Goal: Task Accomplishment & Management: Complete application form

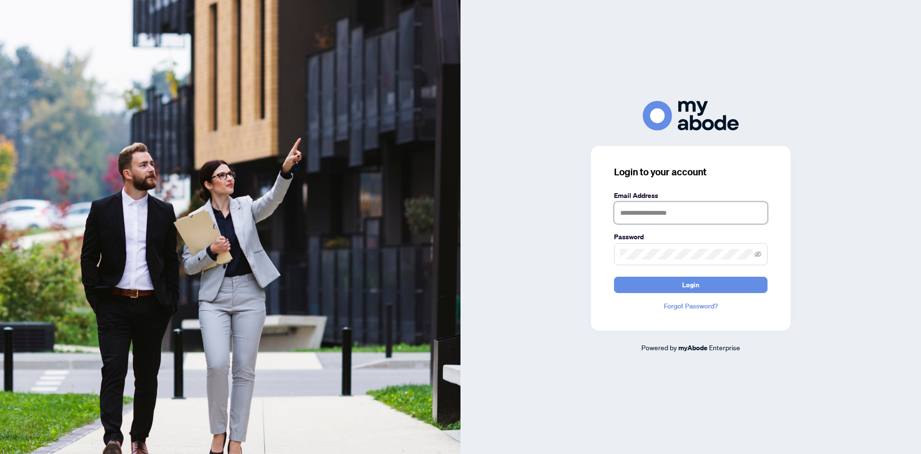
click at [676, 223] on input "text" at bounding box center [691, 213] width 154 height 22
type input "**********"
click at [614, 276] on button "Login" at bounding box center [691, 284] width 154 height 16
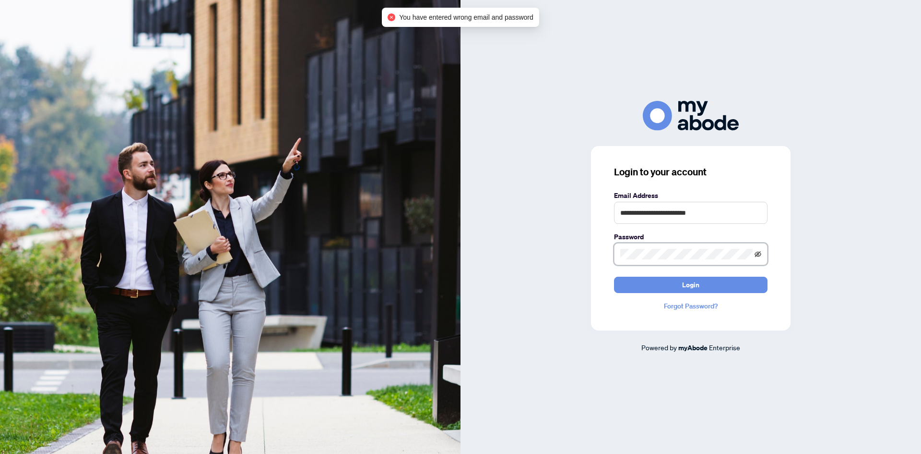
click at [757, 253] on icon "eye-invisible" at bounding box center [758, 254] width 7 height 7
click at [614, 276] on button "Login" at bounding box center [691, 284] width 154 height 16
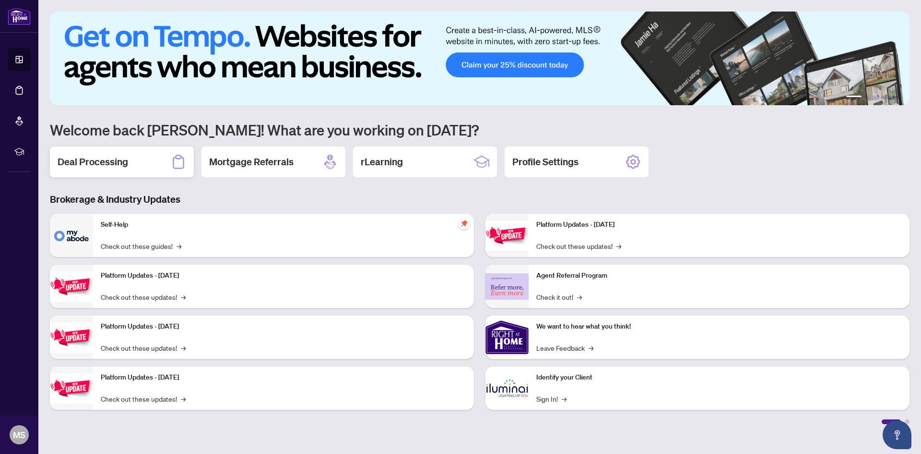
click at [131, 159] on div "Deal Processing" at bounding box center [122, 161] width 144 height 31
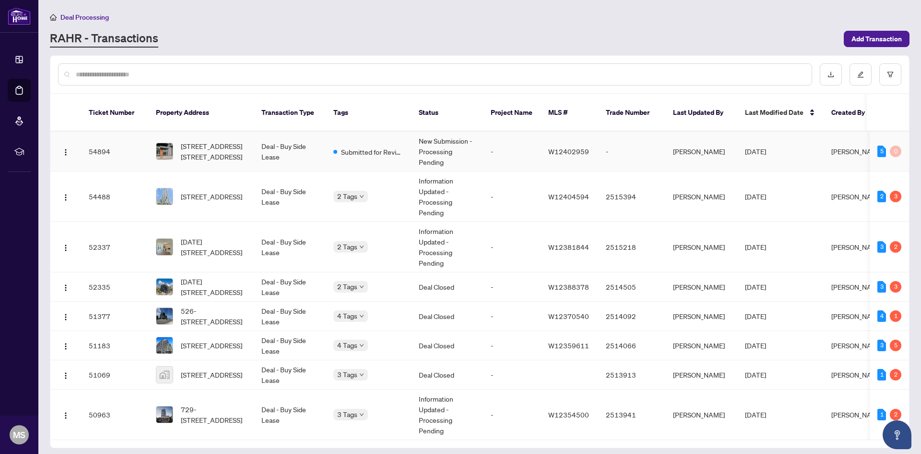
click at [252, 150] on td "919-3009 Novar Rd. Rd, Mississauga, Ontario L5B 0P9, Canada" at bounding box center [201, 151] width 106 height 40
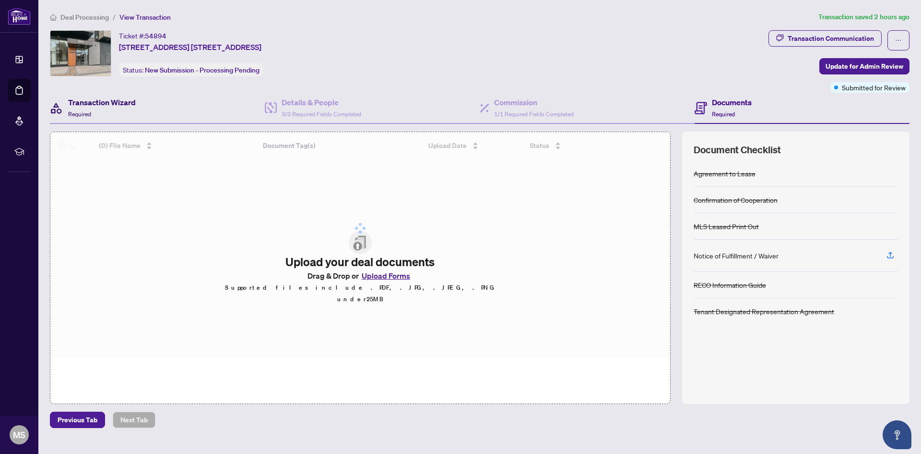
click at [117, 105] on h4 "Transaction Wizard" at bounding box center [102, 102] width 68 height 12
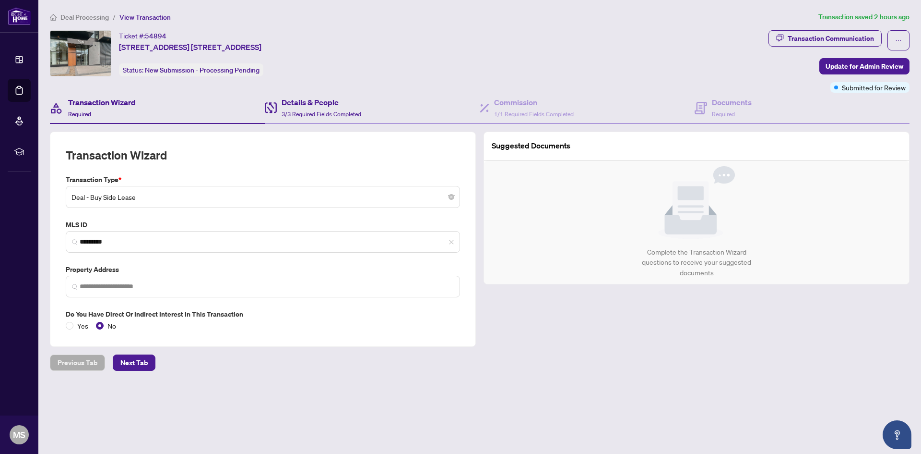
type input "**********"
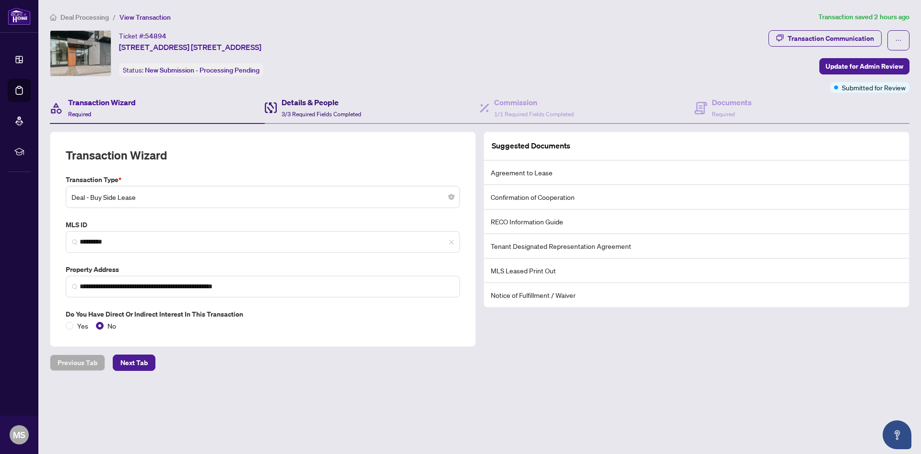
click at [311, 105] on h4 "Details & People" at bounding box center [322, 102] width 80 height 12
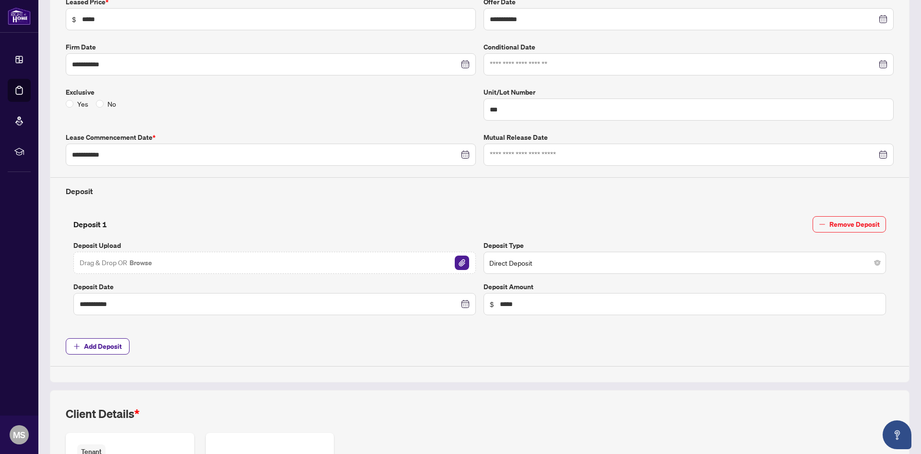
scroll to position [240, 0]
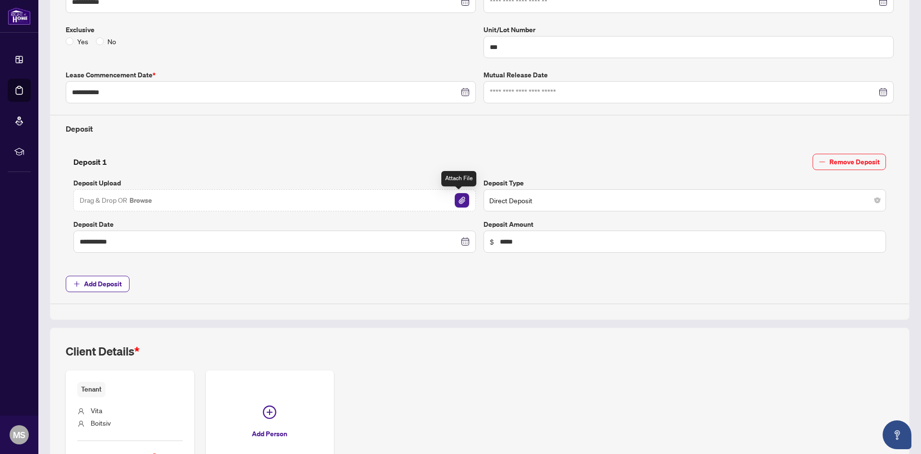
click at [464, 203] on img "button" at bounding box center [462, 200] width 14 height 14
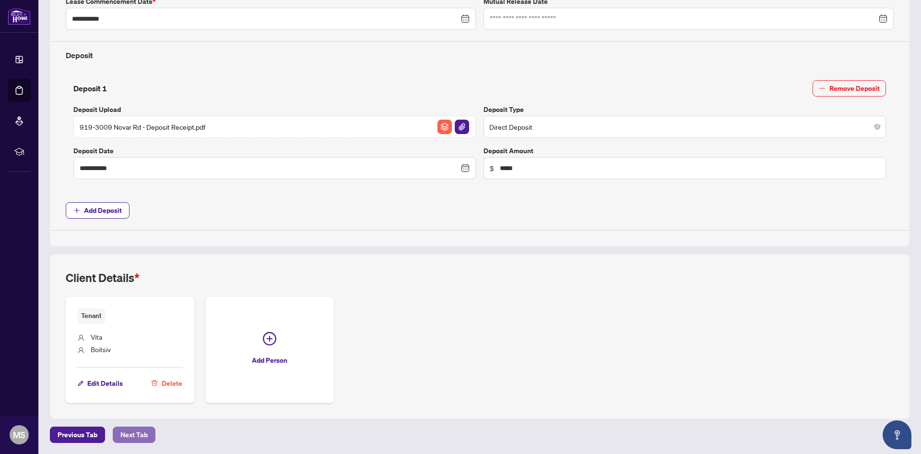
click at [139, 430] on span "Next Tab" at bounding box center [133, 434] width 27 height 15
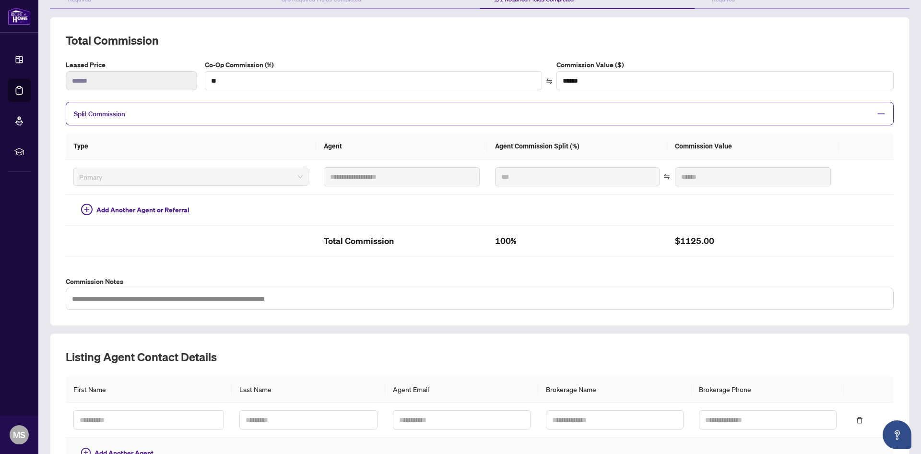
scroll to position [181, 0]
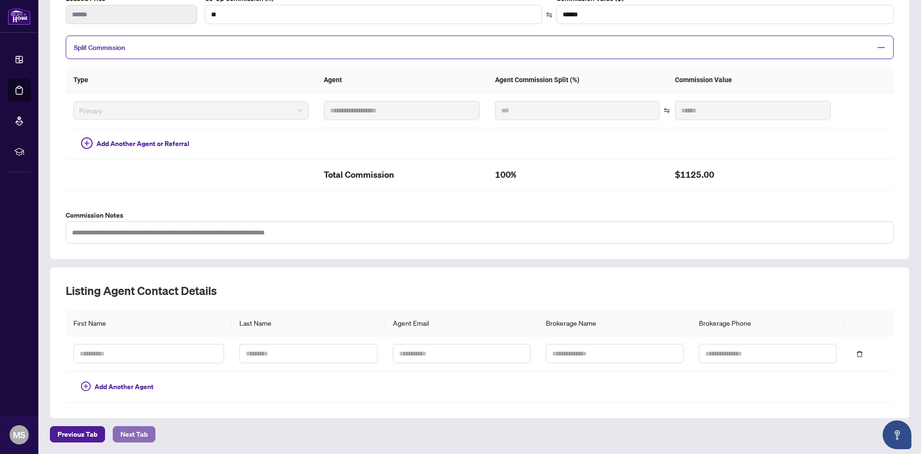
click at [139, 432] on span "Next Tab" at bounding box center [133, 433] width 27 height 15
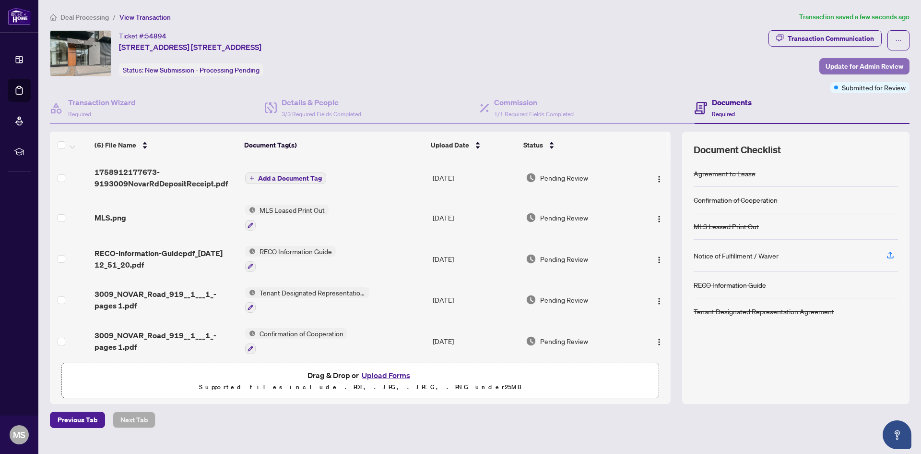
click at [853, 70] on span "Update for Admin Review" at bounding box center [865, 66] width 78 height 15
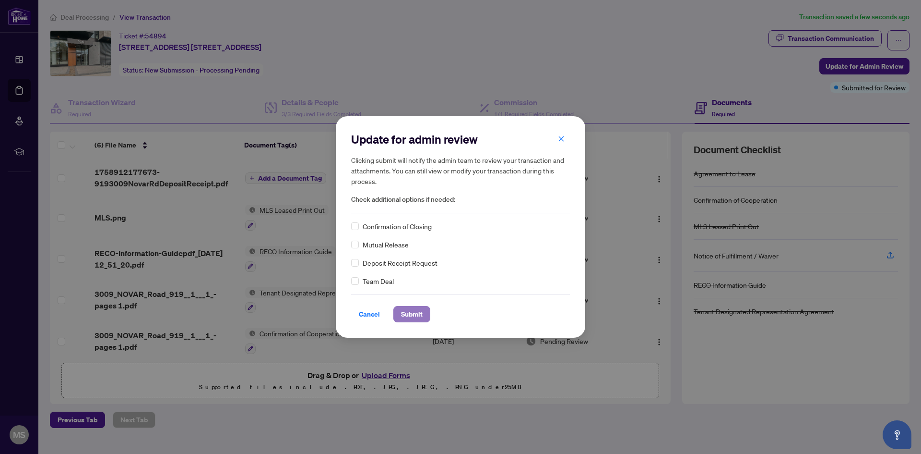
click at [420, 316] on span "Submit" at bounding box center [412, 313] width 22 height 15
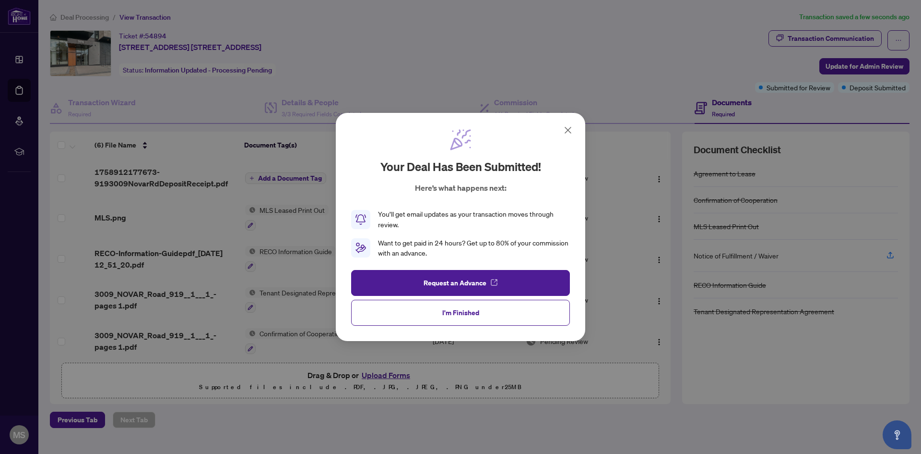
click at [420, 316] on button "I'm Finished" at bounding box center [460, 312] width 219 height 26
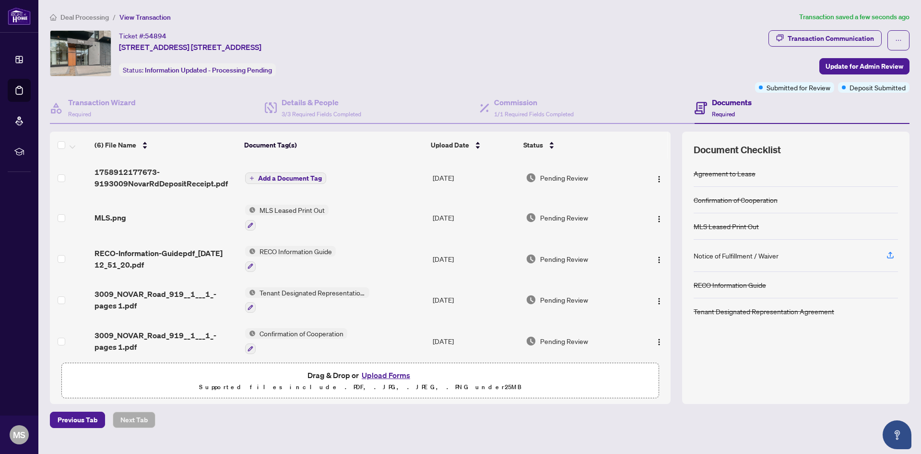
click at [72, 14] on span "Deal Processing" at bounding box center [84, 17] width 48 height 9
